Goal: Task Accomplishment & Management: Complete application form

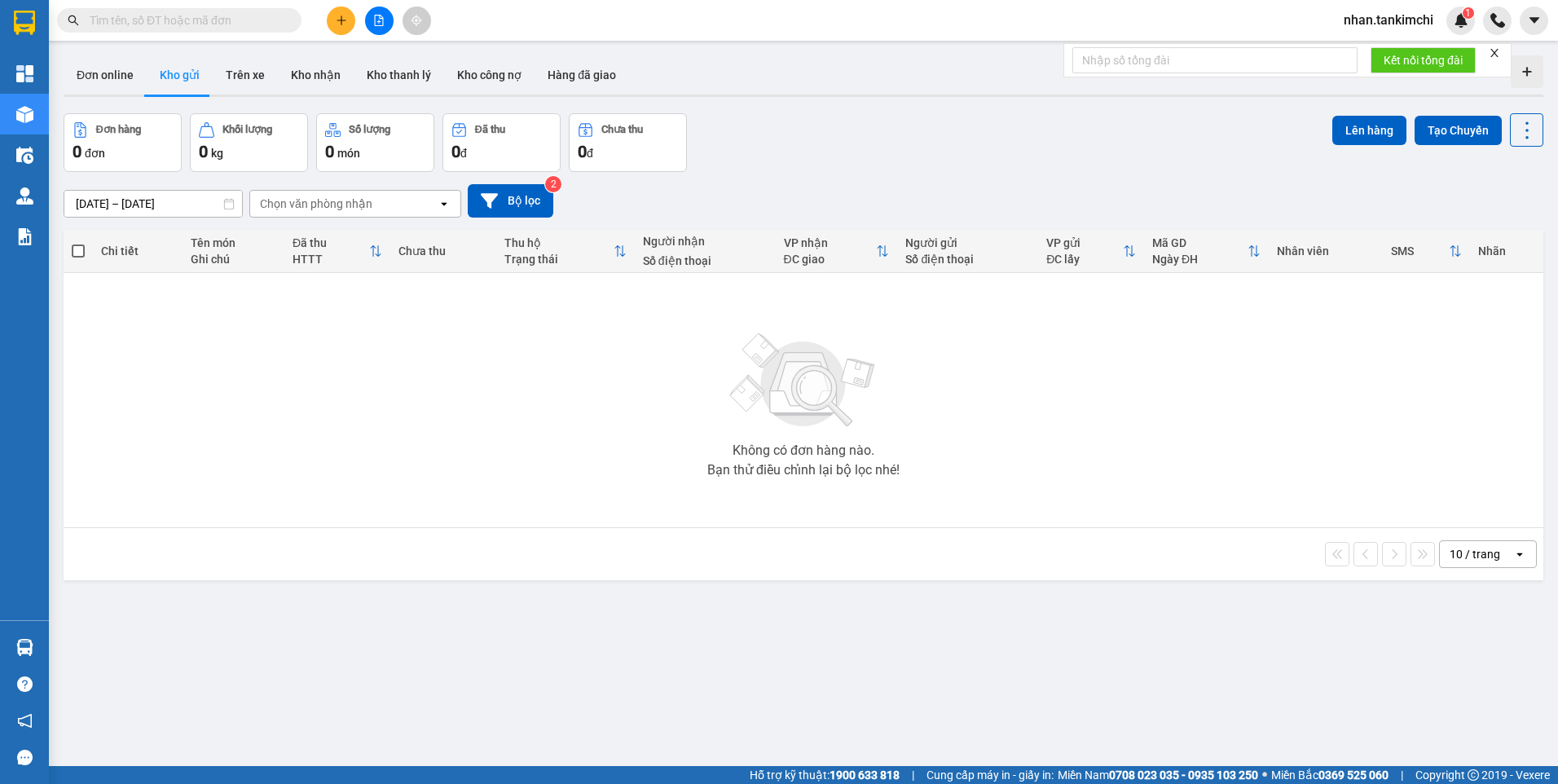
click at [208, 23] on input "text" at bounding box center [186, 20] width 193 height 18
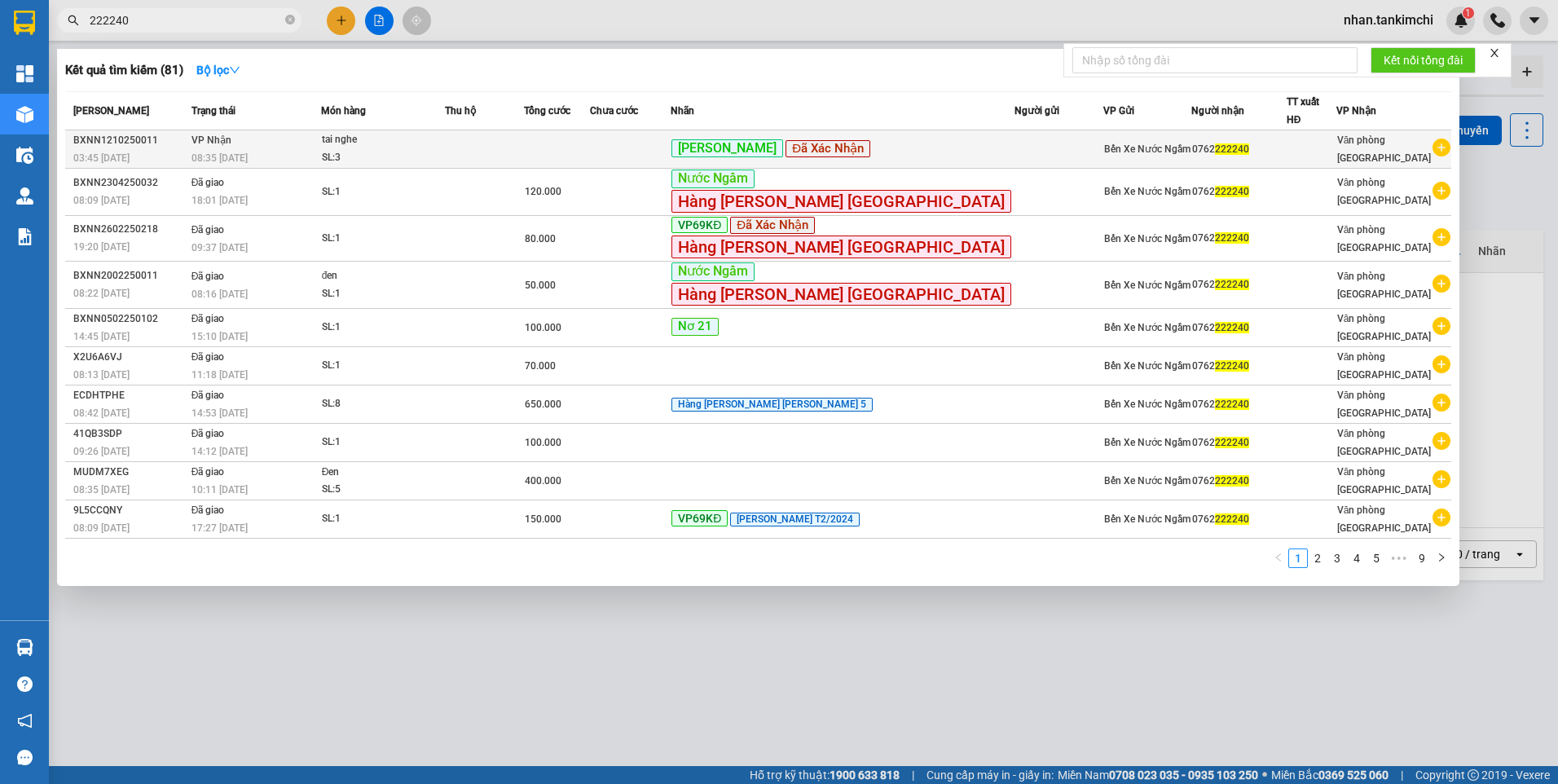
type input "222240"
click at [525, 148] on td at bounding box center [484, 149] width 80 height 39
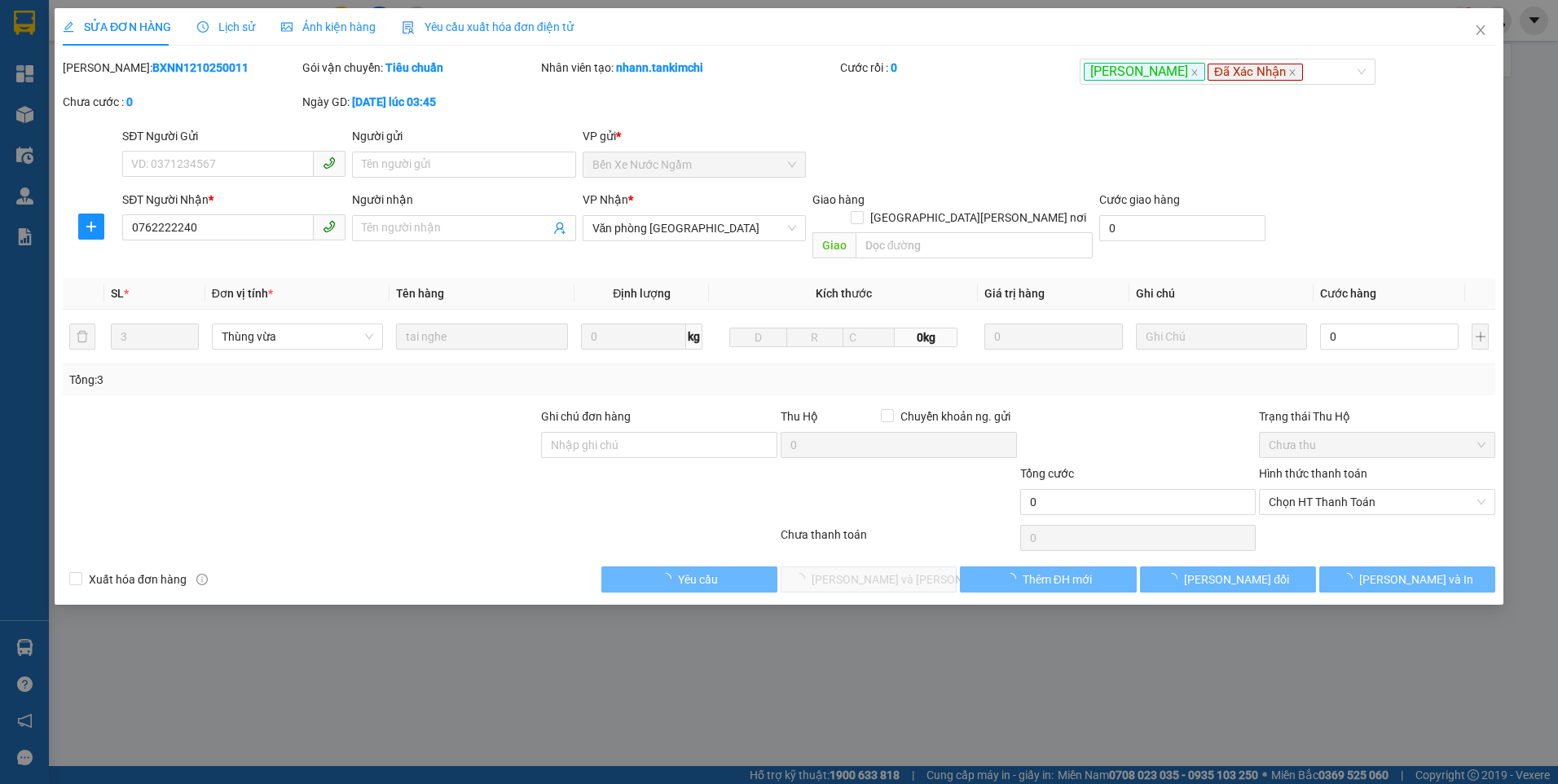
type input "0762222240"
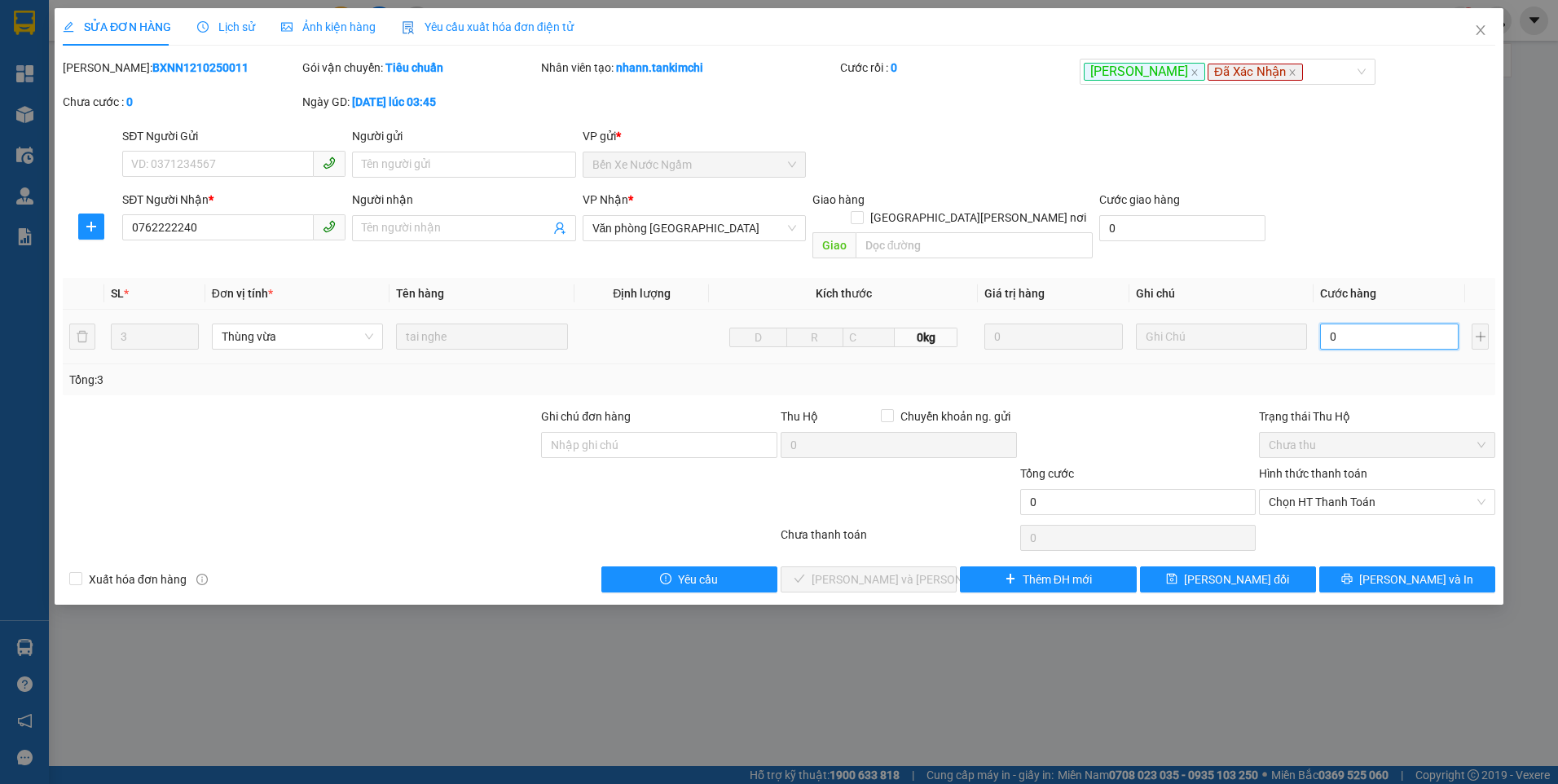
click at [1369, 324] on input "0" at bounding box center [1389, 337] width 138 height 26
type input "3"
type input "30"
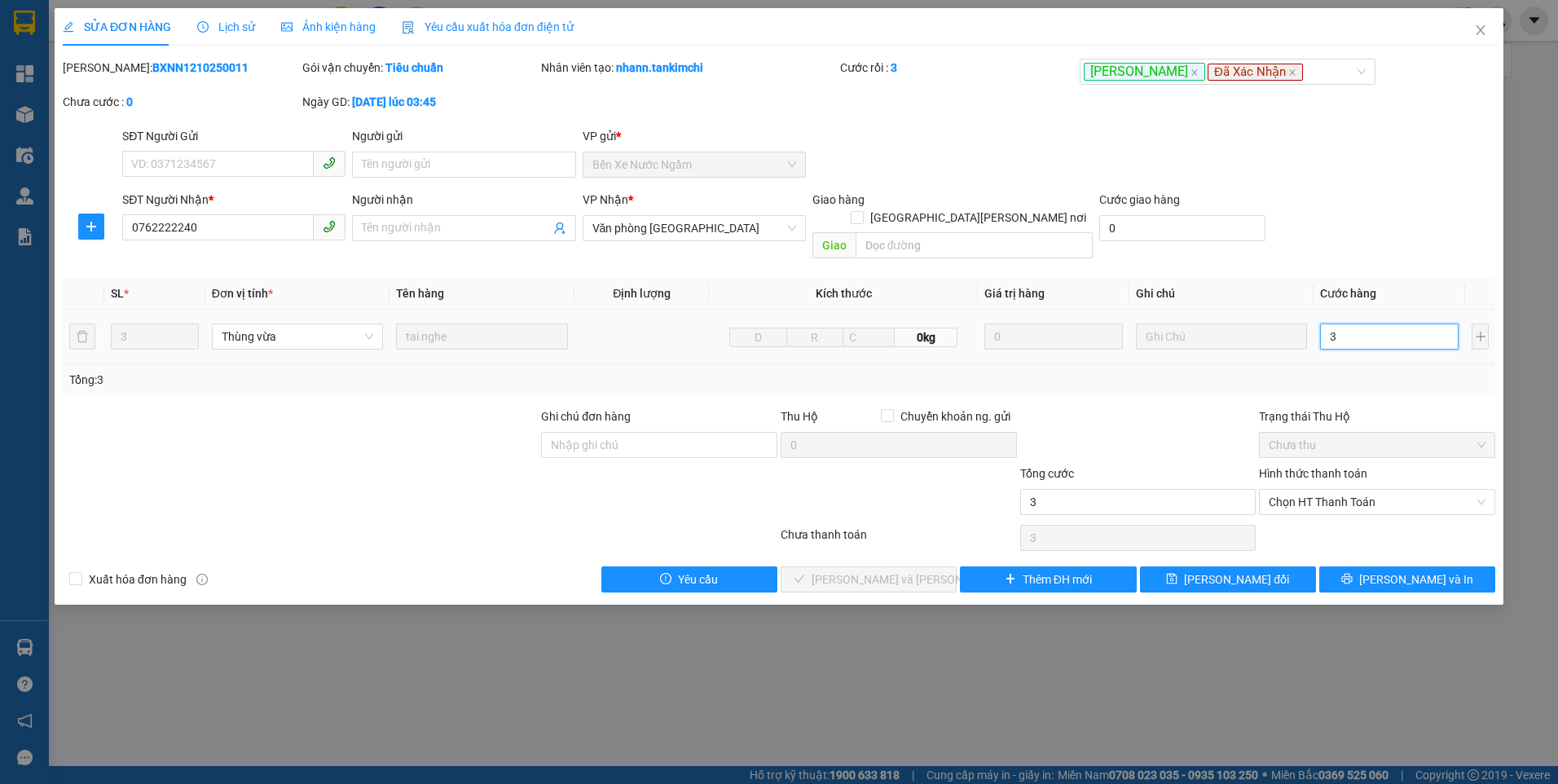
type input "30"
type input "300"
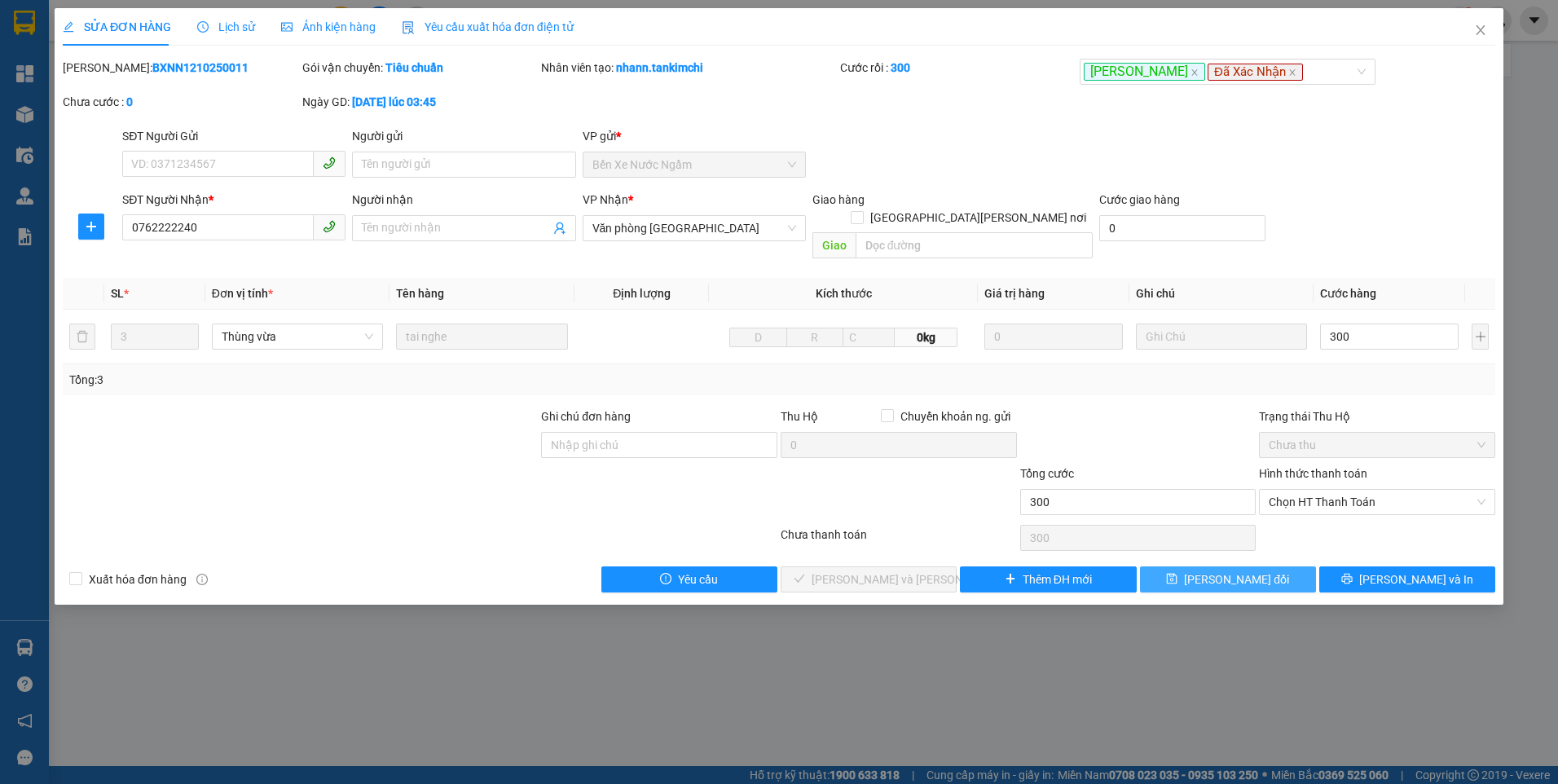
type input "300.000"
click at [1215, 570] on span "[PERSON_NAME] đổi" at bounding box center [1236, 580] width 105 height 18
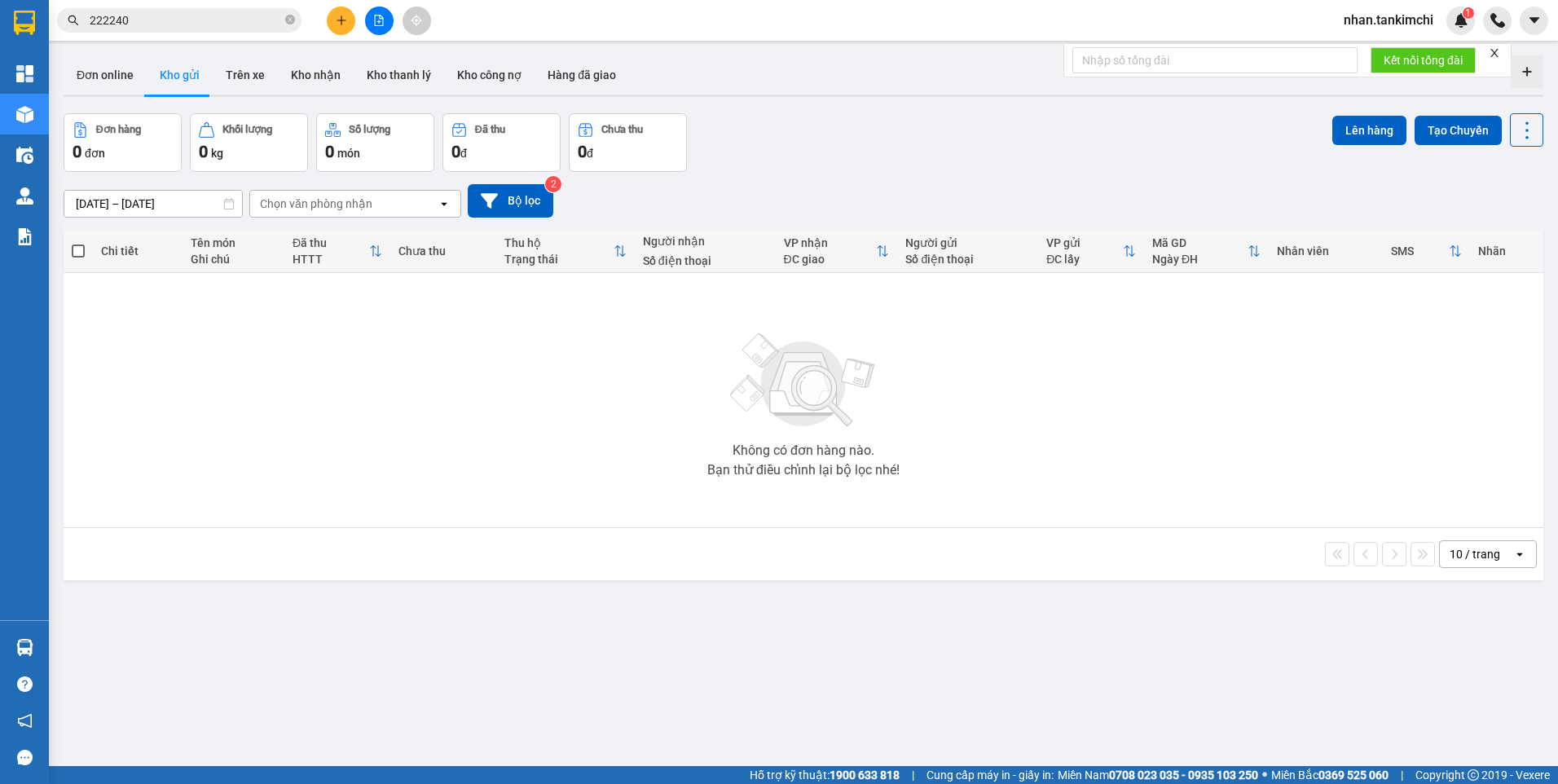
click at [134, 16] on input "222240" at bounding box center [186, 20] width 193 height 18
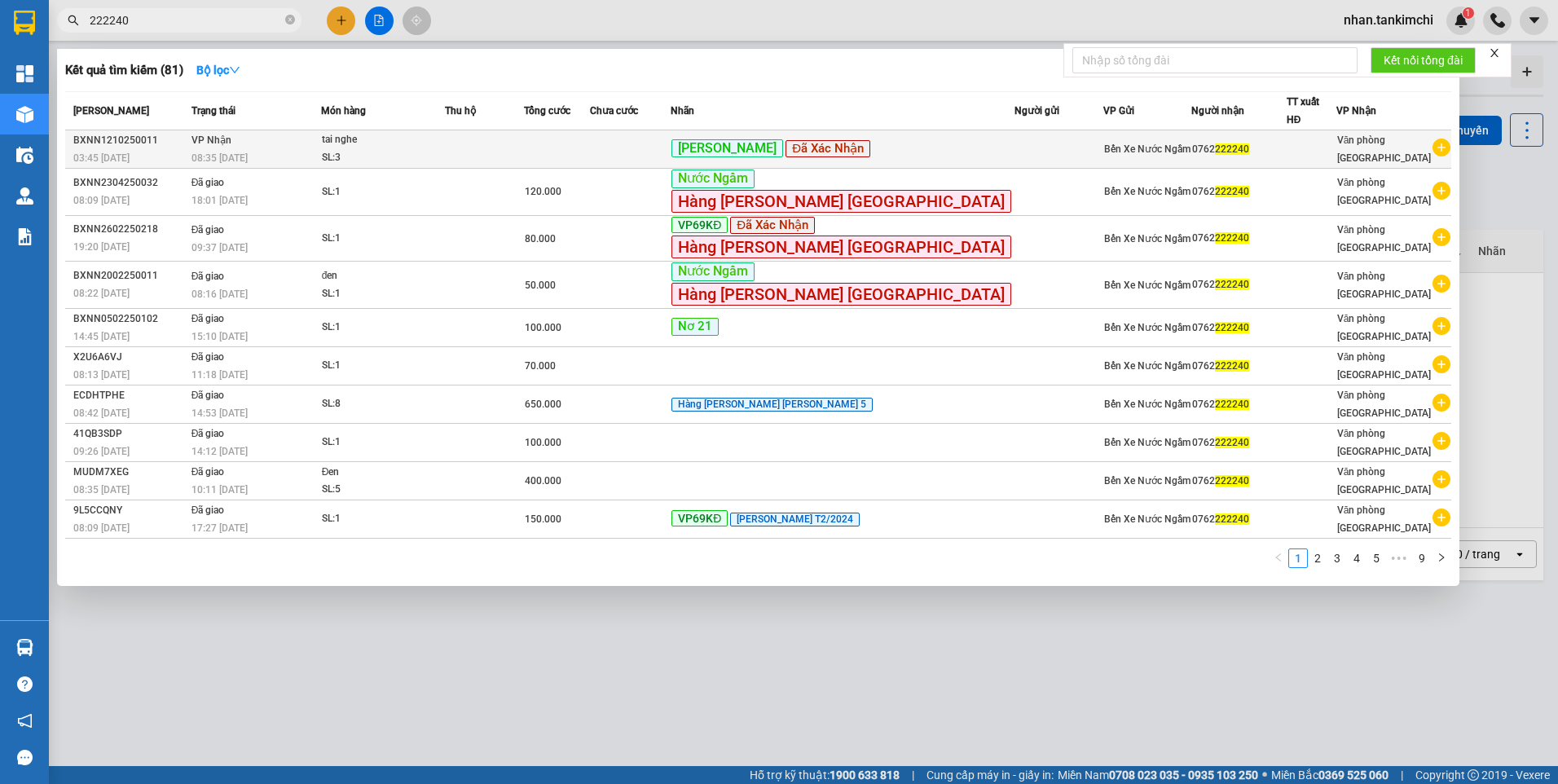
click at [589, 145] on td at bounding box center [556, 149] width 65 height 39
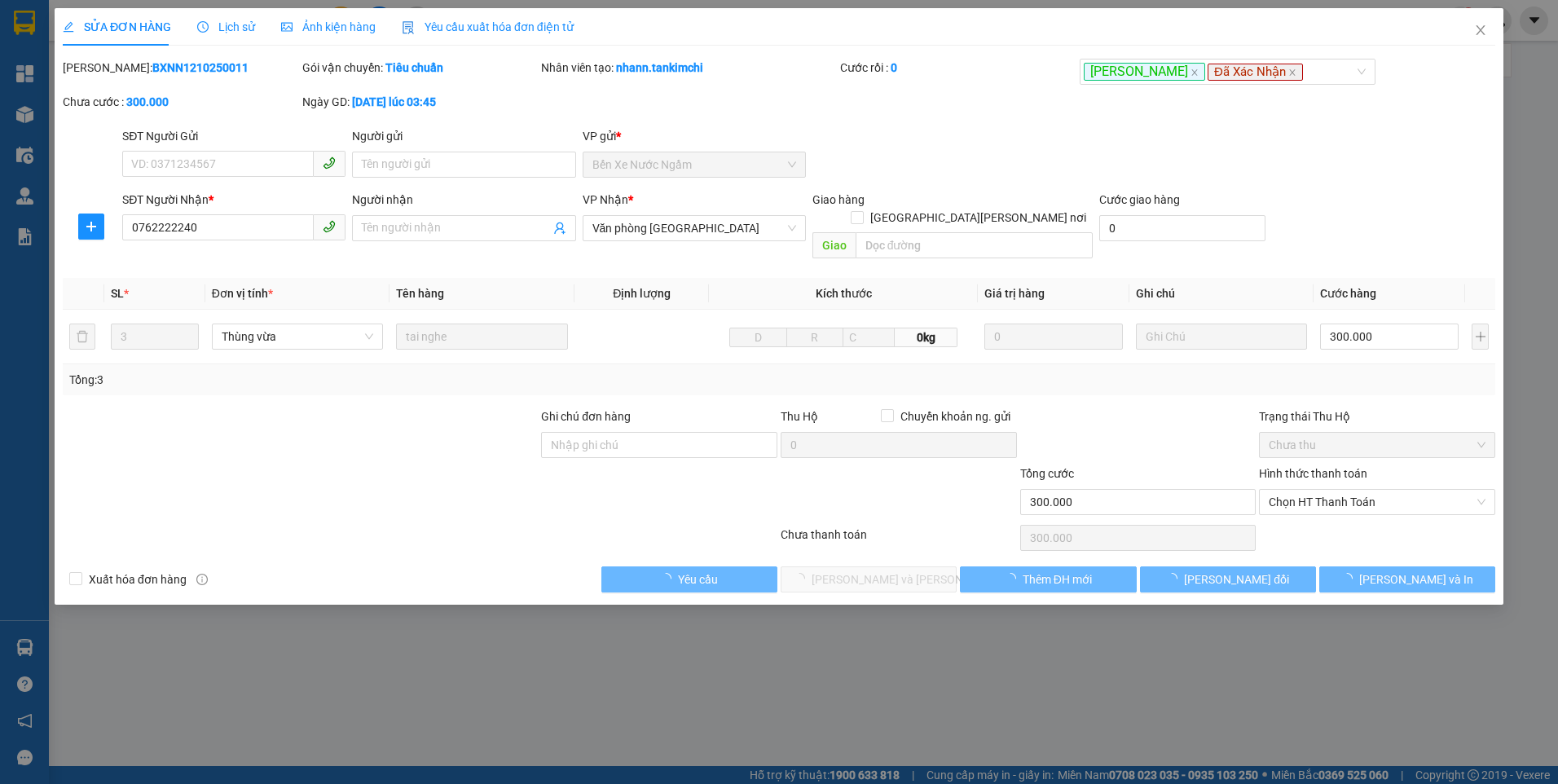
type input "0762222240"
type input "300.000"
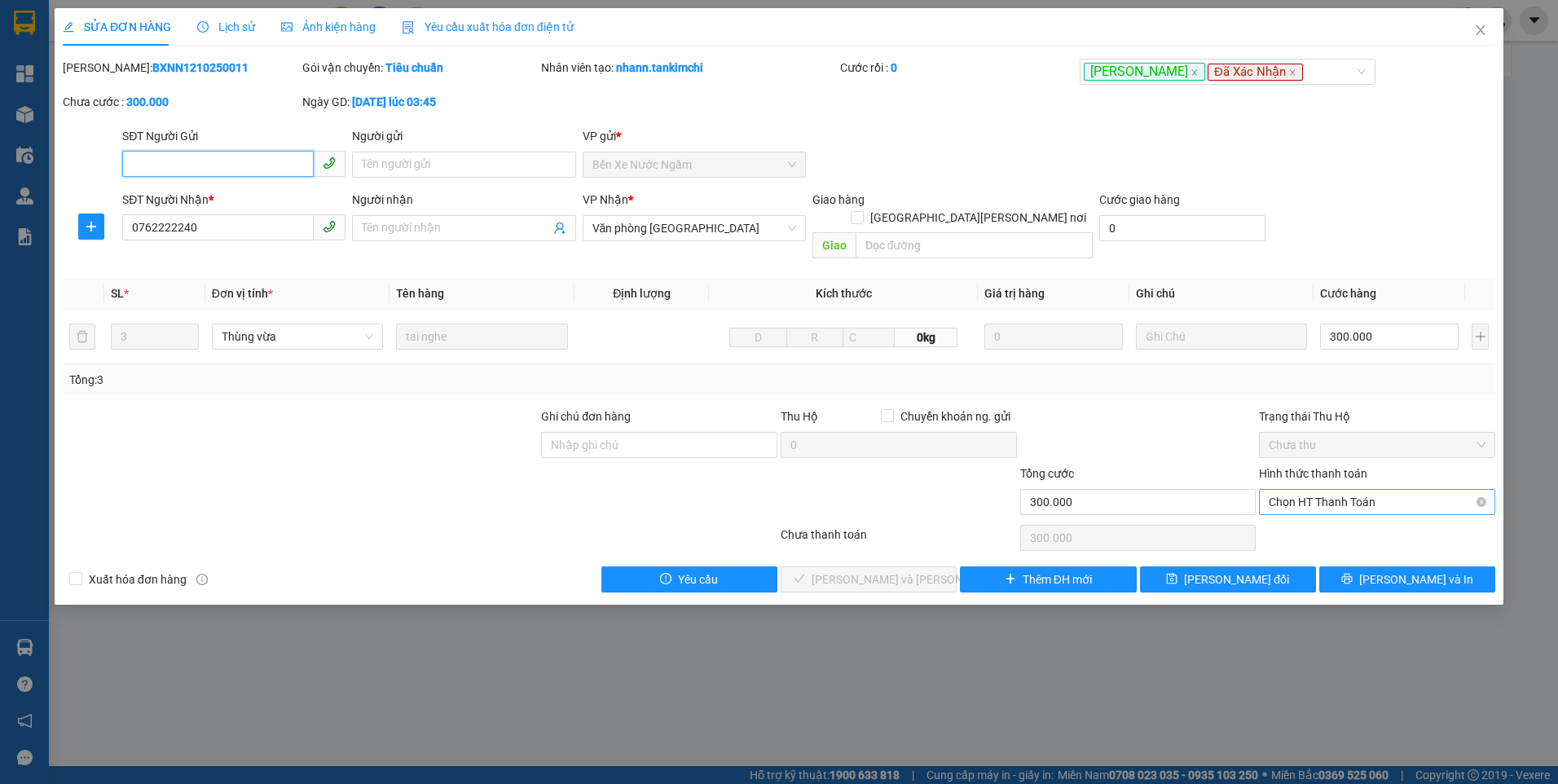
click at [1360, 490] on span "Chọn HT Thanh Toán" at bounding box center [1377, 502] width 216 height 25
click at [1351, 515] on div "Tại văn phòng" at bounding box center [1377, 517] width 216 height 18
type input "0"
click at [861, 570] on span "[PERSON_NAME] và [PERSON_NAME] hàng" at bounding box center [922, 580] width 220 height 18
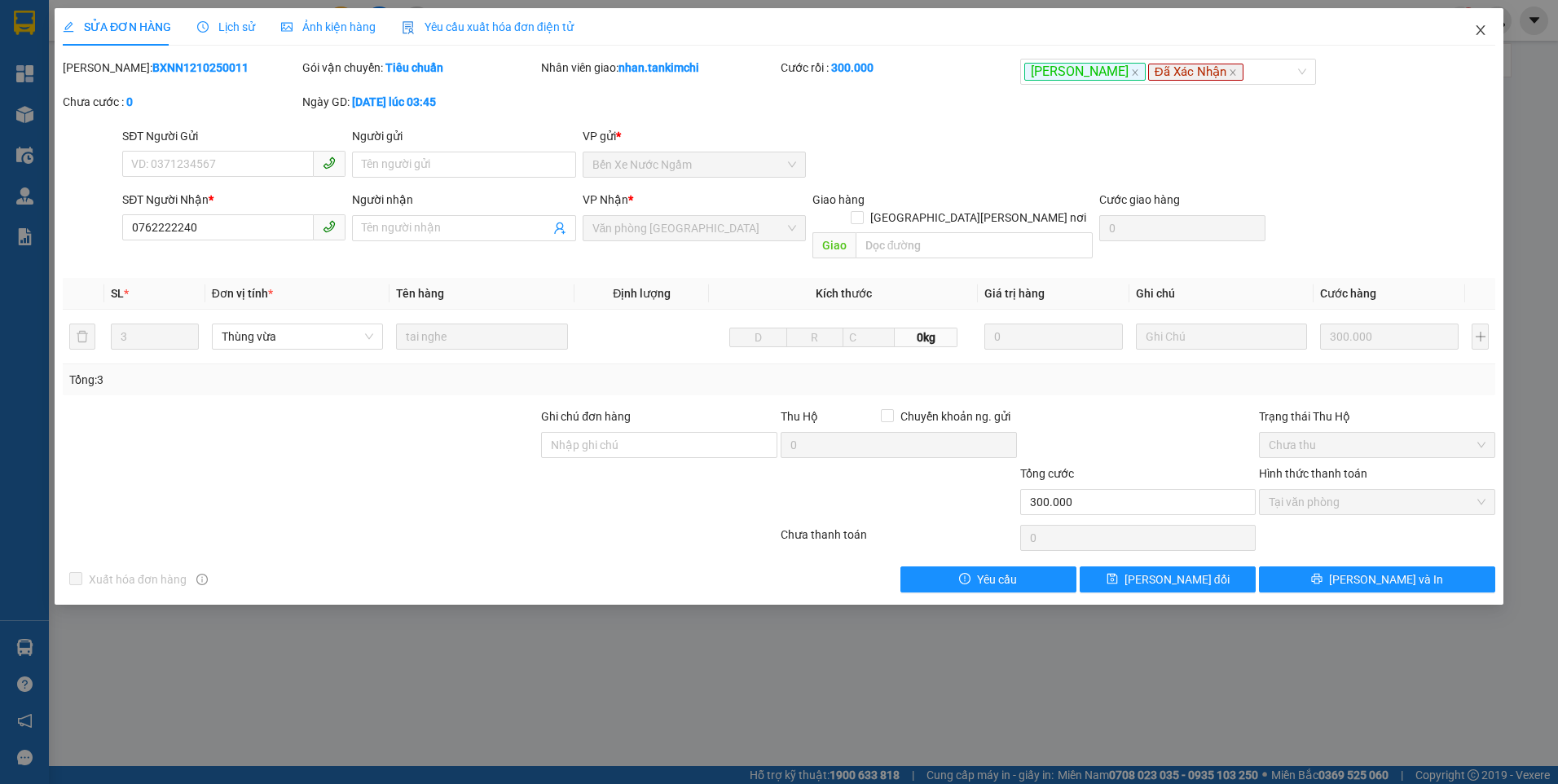
click at [1480, 30] on icon "close" at bounding box center [1480, 30] width 9 height 10
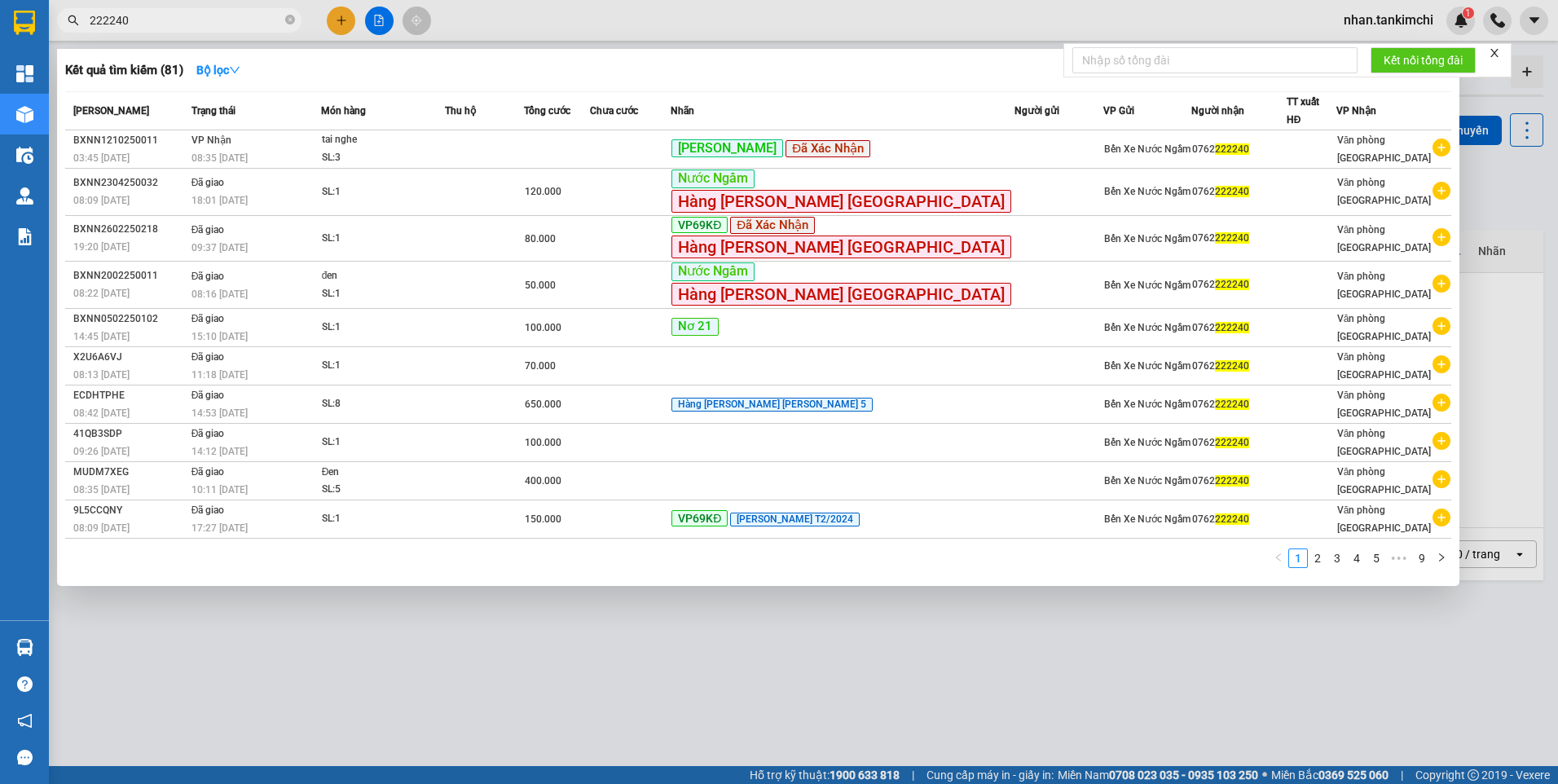
drag, startPoint x: 180, startPoint y: 21, endPoint x: 65, endPoint y: 40, distance: 116.6
click at [65, 35] on div "Kết quả [PERSON_NAME] ( 81 ) Bộ lọc Mã ĐH Trạng thái Món hàng Thu hộ Tổng [PERS…" at bounding box center [159, 20] width 318 height 28
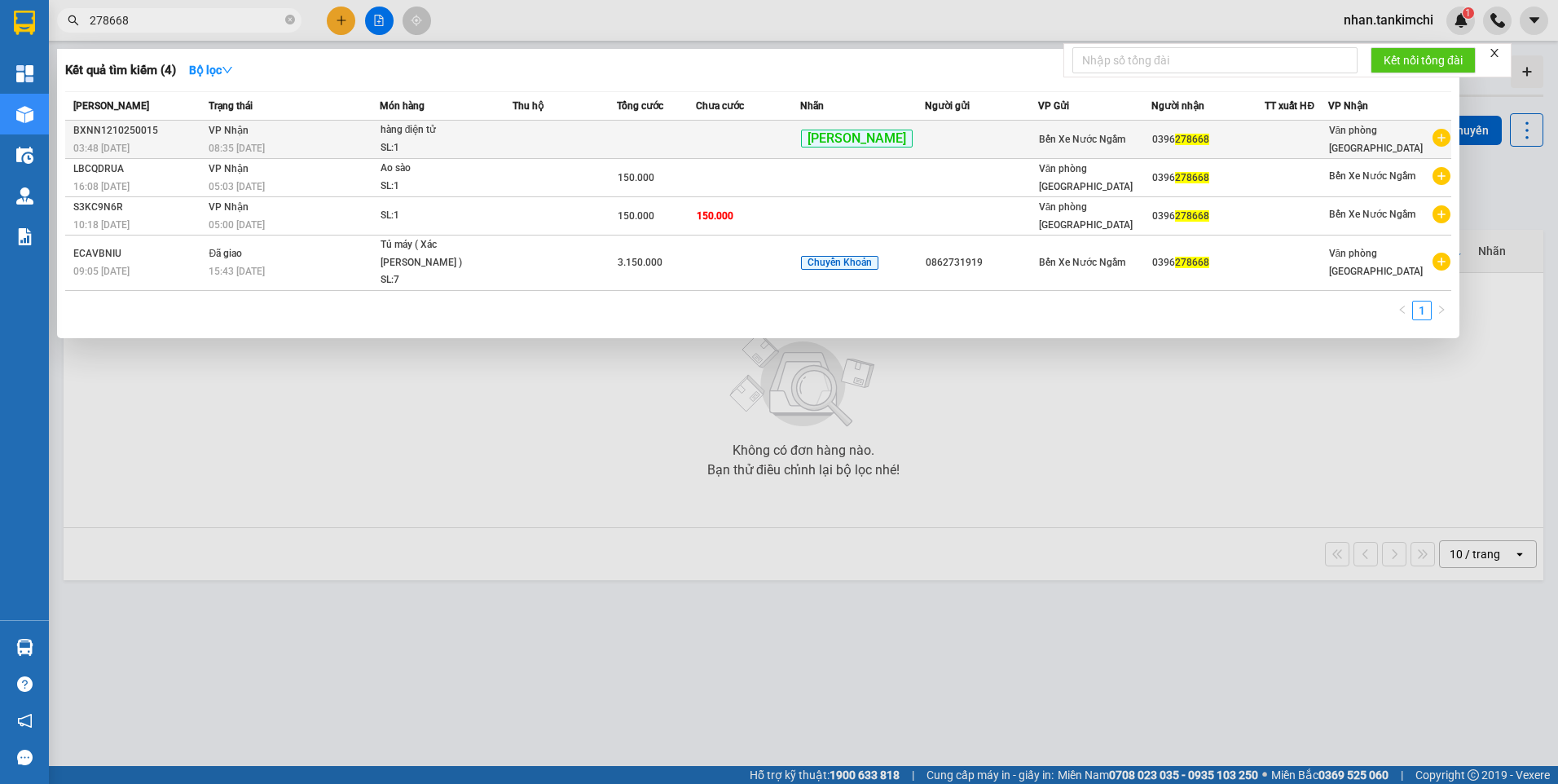
type input "278668"
click at [672, 137] on td at bounding box center [656, 140] width 78 height 39
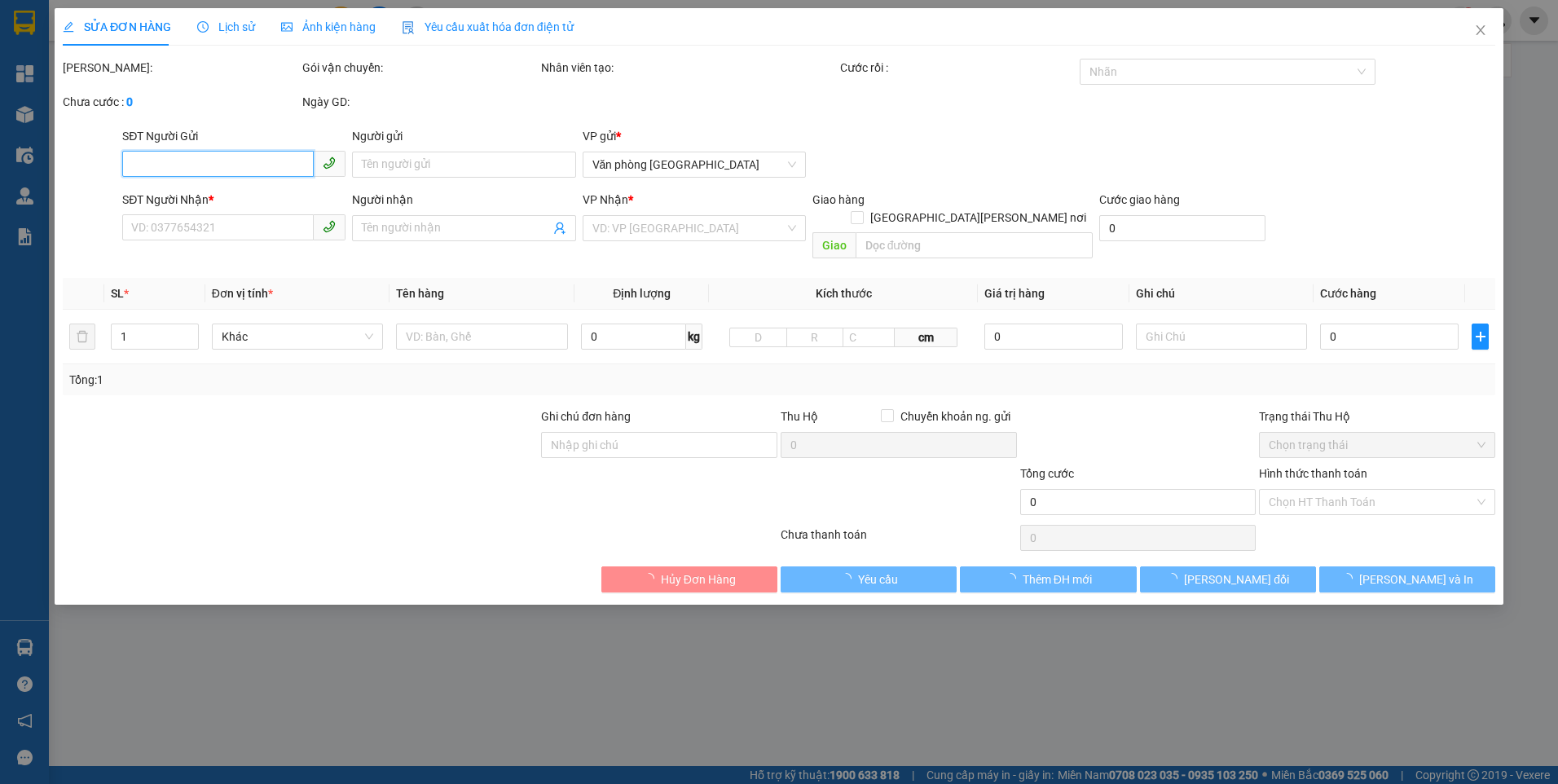
type input "0396278668"
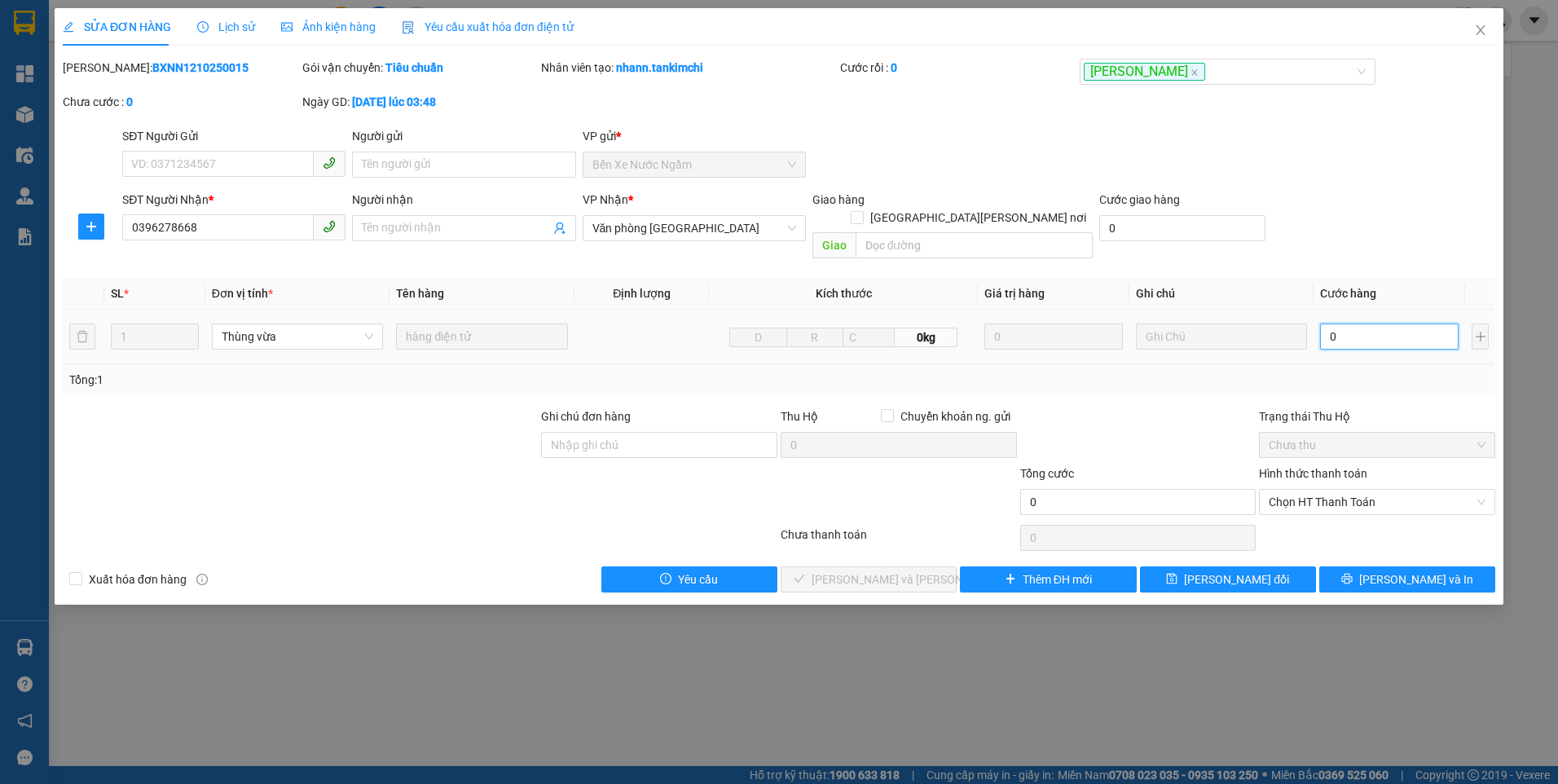
click at [1347, 324] on input "0" at bounding box center [1389, 337] width 138 height 26
type input "1"
type input "10"
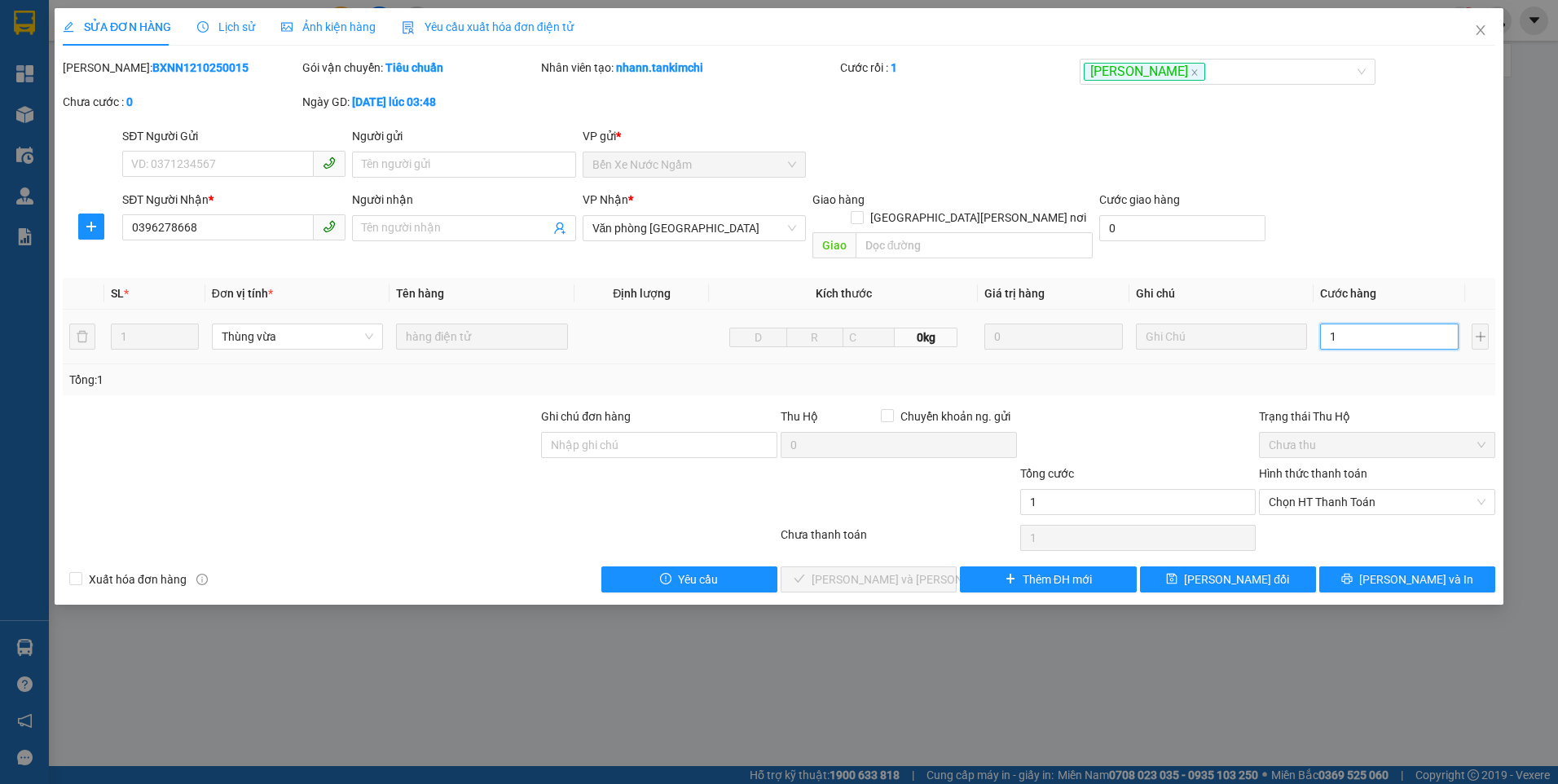
type input "10"
type input "100"
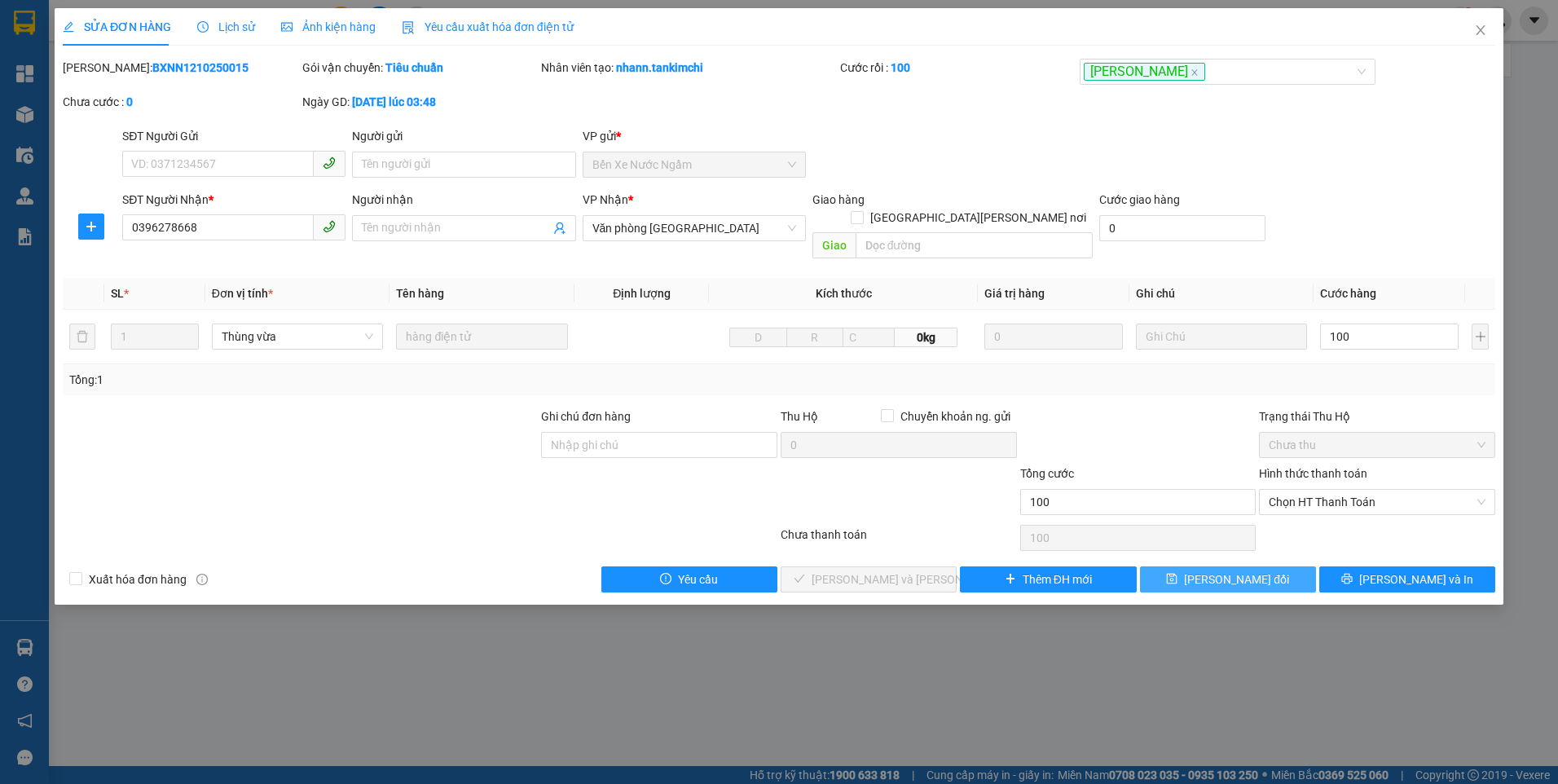
type input "100.000"
click at [1223, 570] on span "[PERSON_NAME] đổi" at bounding box center [1236, 580] width 105 height 18
